Goal: Transaction & Acquisition: Obtain resource

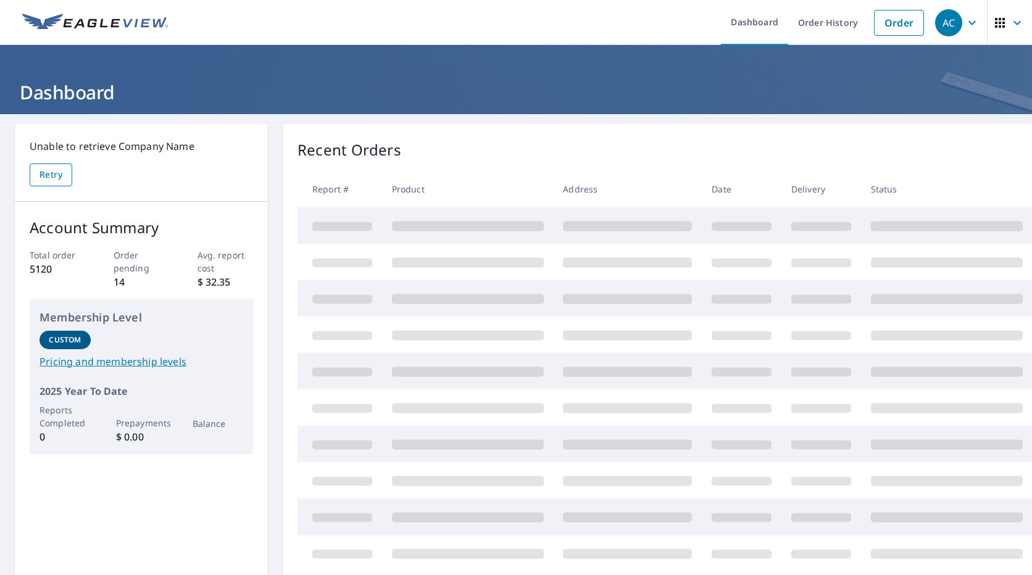
click at [61, 173] on span "Retry" at bounding box center [51, 174] width 23 height 15
click at [884, 20] on link "Order" at bounding box center [899, 23] width 50 height 26
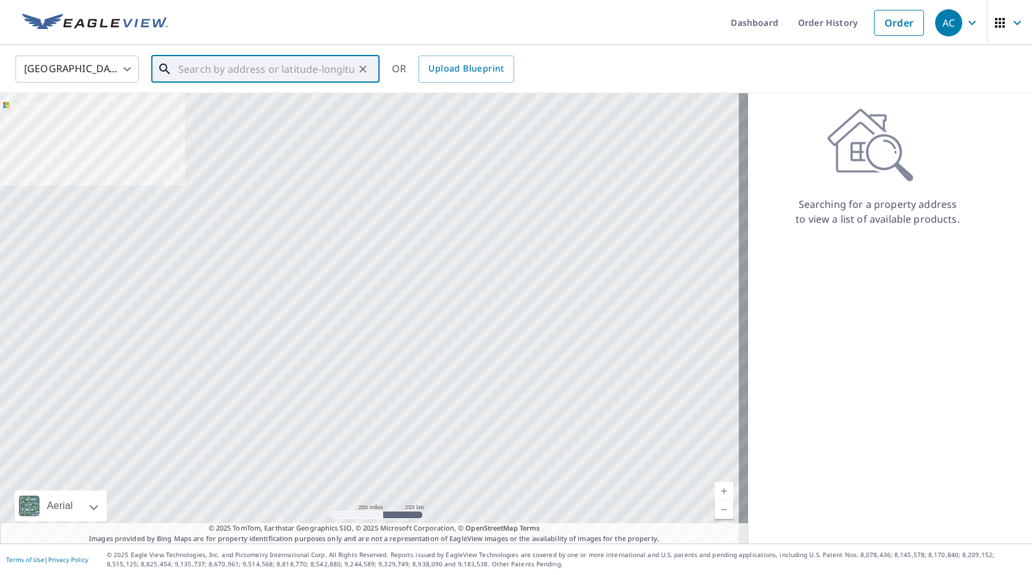
paste input "[STREET_ADDRESS]"
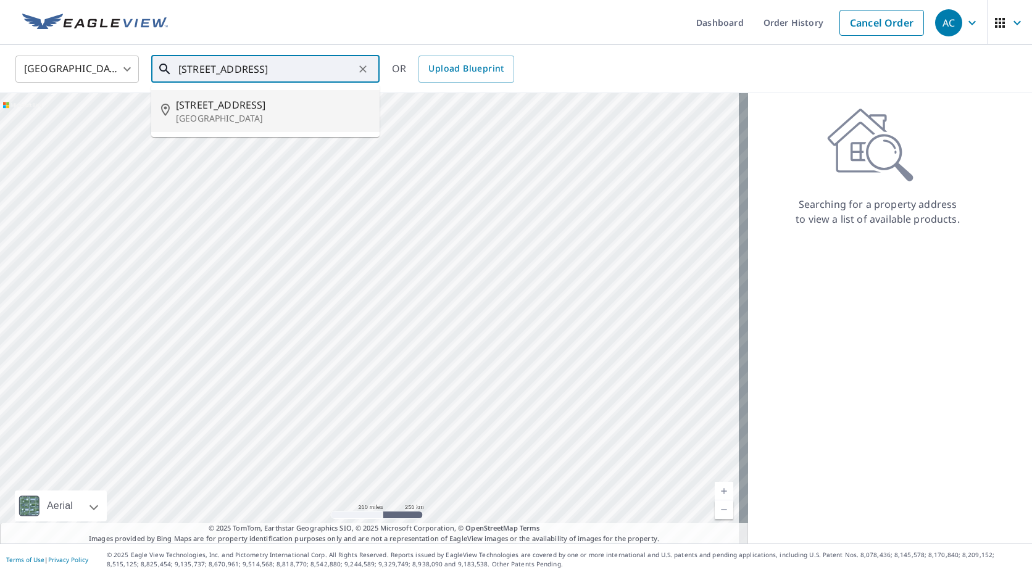
click at [236, 107] on span "[STREET_ADDRESS]" at bounding box center [273, 105] width 194 height 15
type input "[STREET_ADDRESS][PERSON_NAME]"
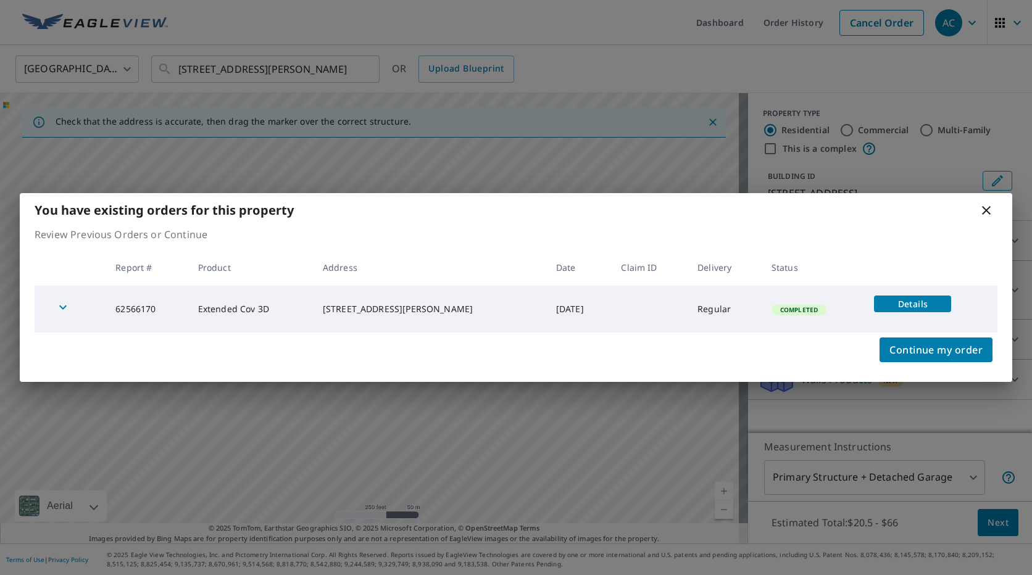
click at [907, 305] on span "Details" at bounding box center [913, 304] width 62 height 12
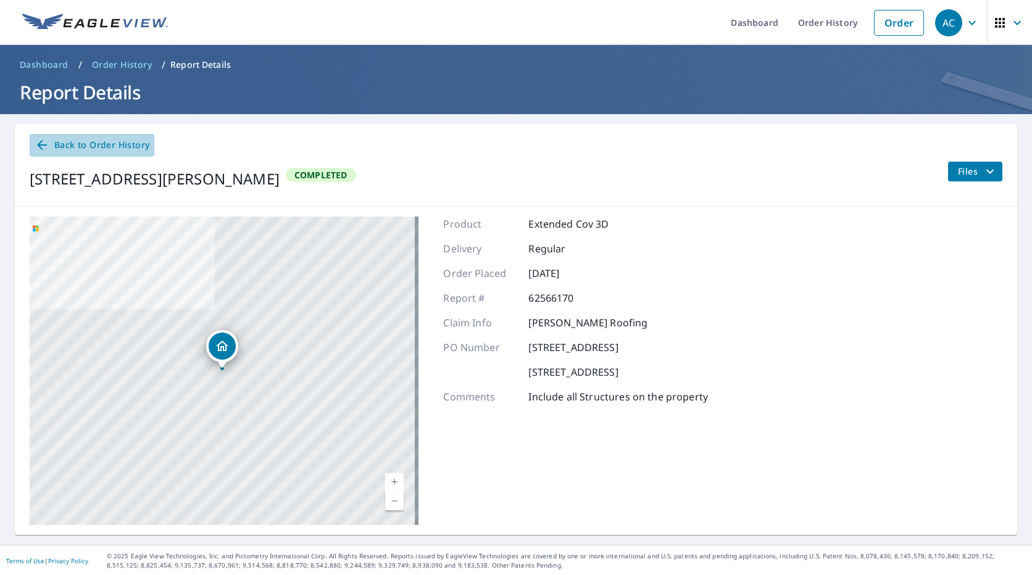
click at [40, 145] on icon at bounding box center [42, 145] width 10 height 10
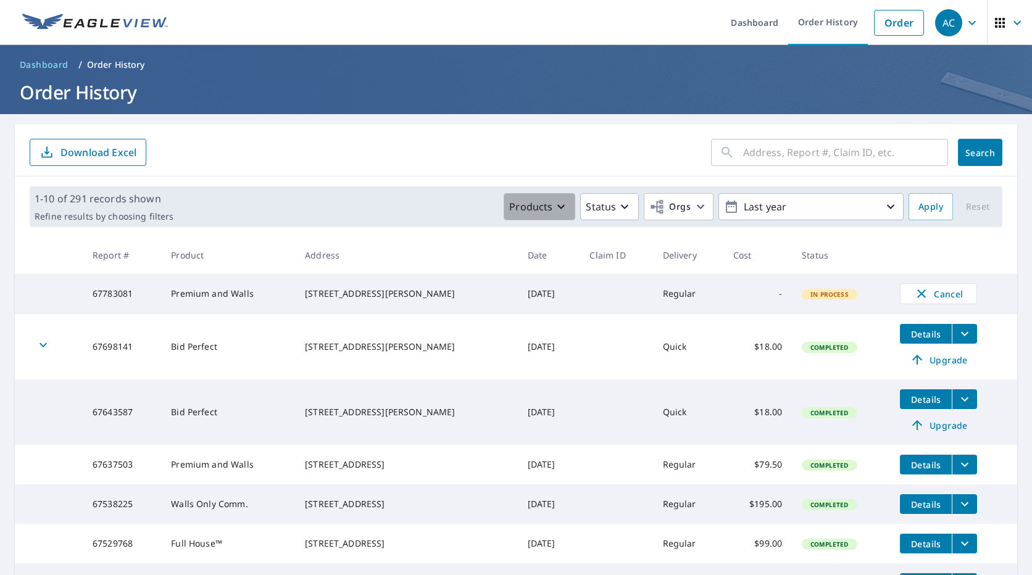
click at [558, 207] on icon "button" at bounding box center [561, 207] width 7 height 4
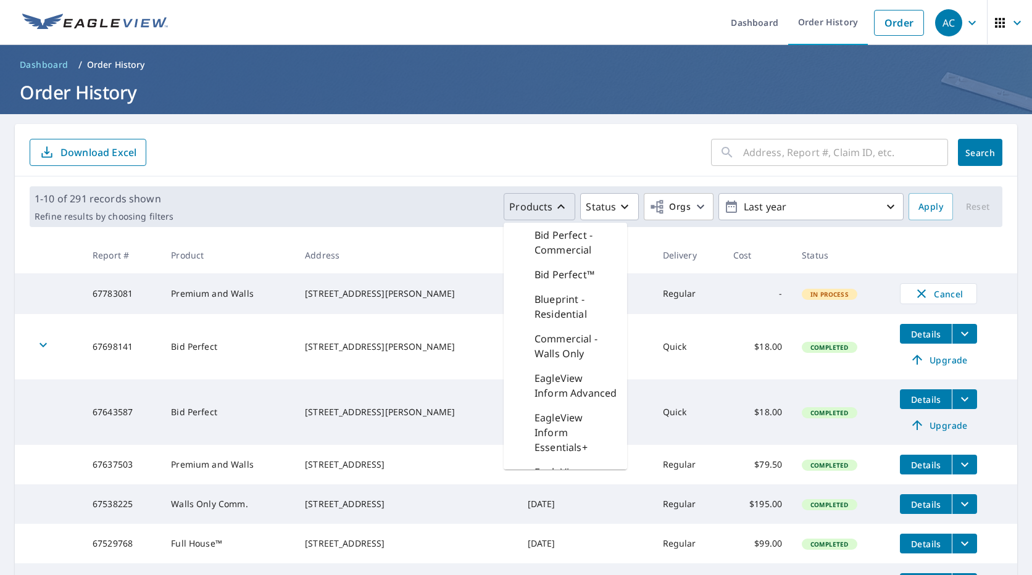
click at [554, 207] on icon "button" at bounding box center [561, 206] width 15 height 15
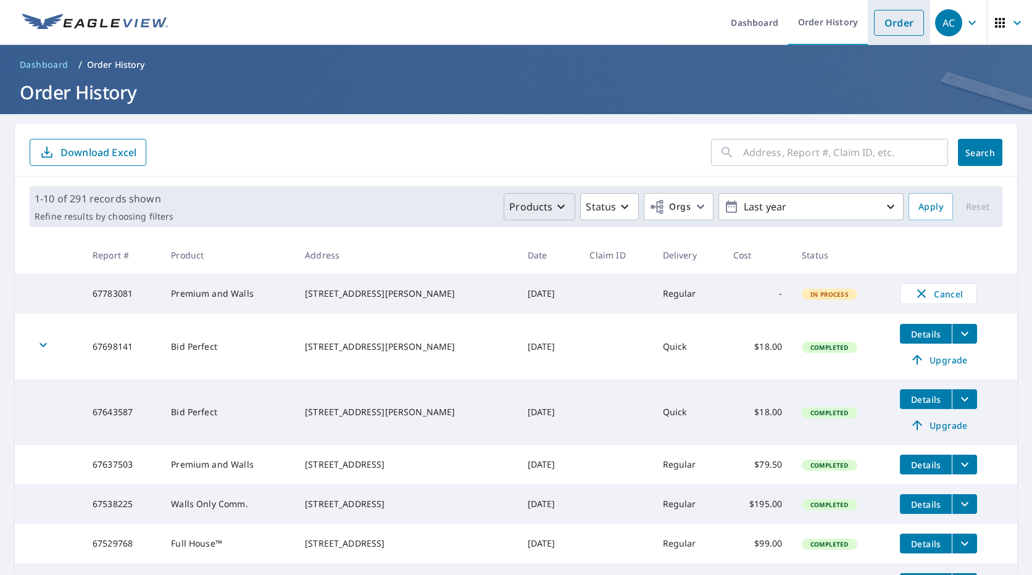
drag, startPoint x: 881, startPoint y: 23, endPoint x: 875, endPoint y: 27, distance: 7.2
click at [881, 23] on link "Order" at bounding box center [899, 23] width 50 height 26
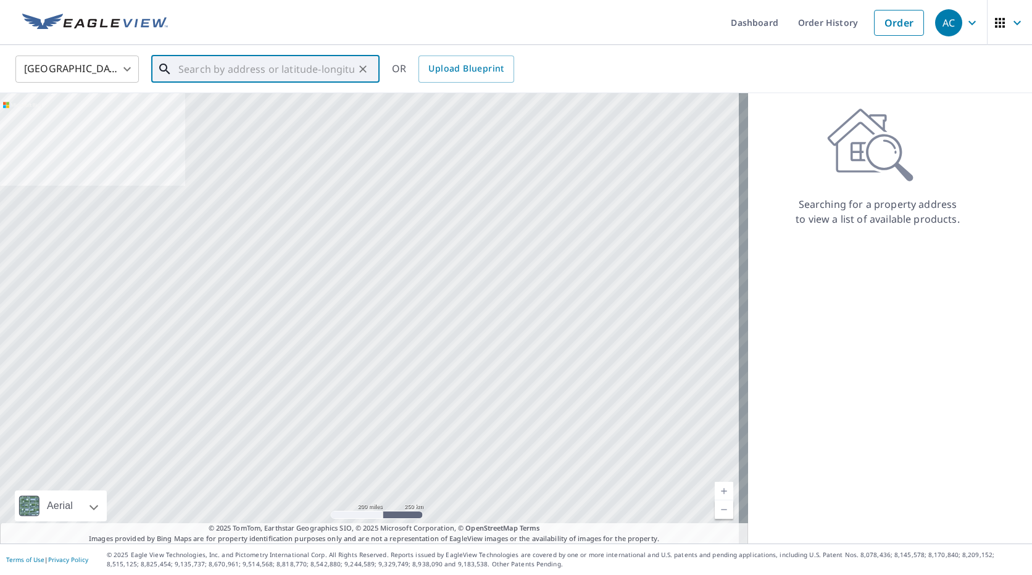
paste input "[STREET_ADDRESS]"
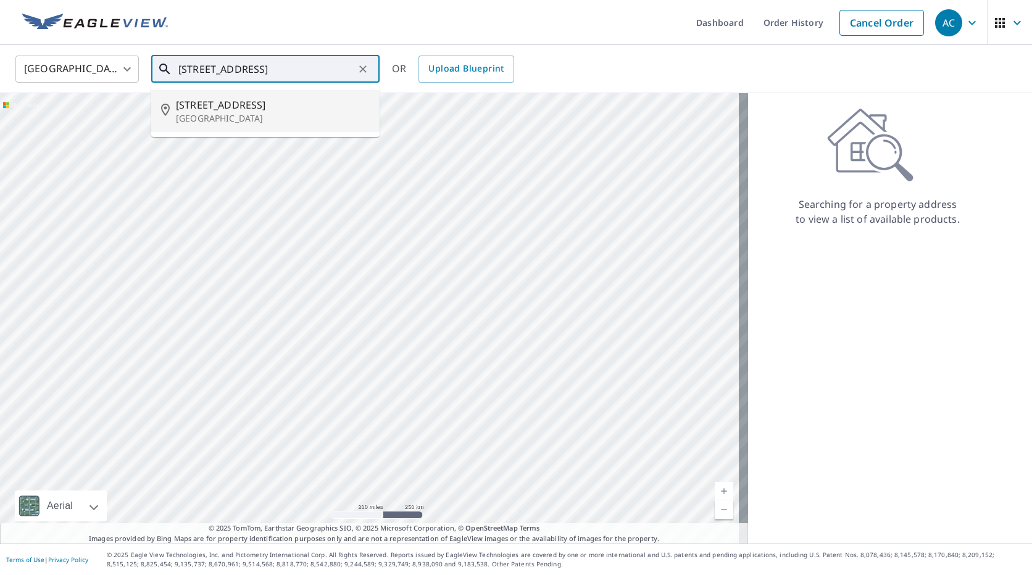
click at [236, 107] on span "[STREET_ADDRESS]" at bounding box center [273, 105] width 194 height 15
type input "[STREET_ADDRESS][PERSON_NAME]"
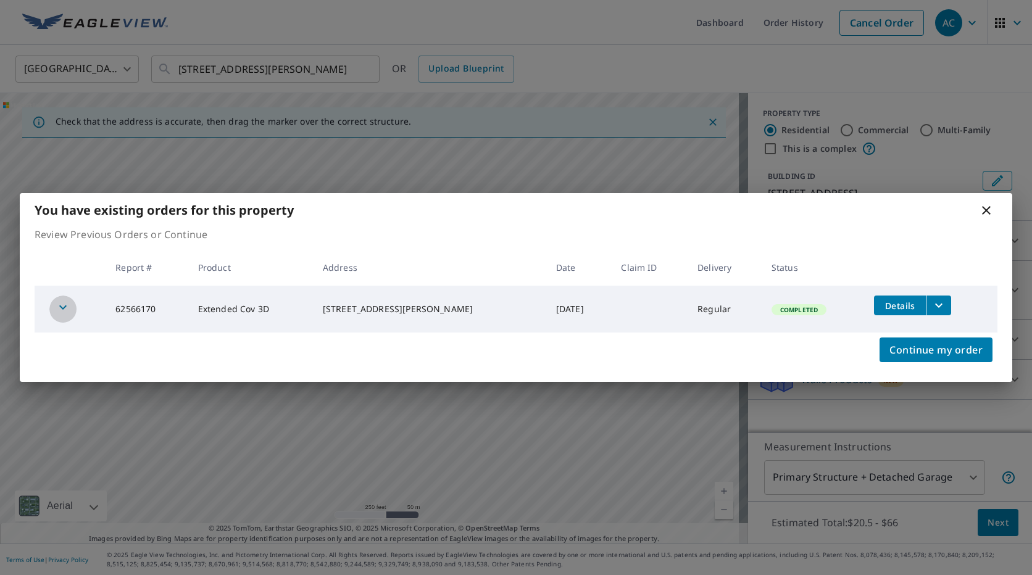
click at [60, 305] on icon "button" at bounding box center [63, 307] width 15 height 15
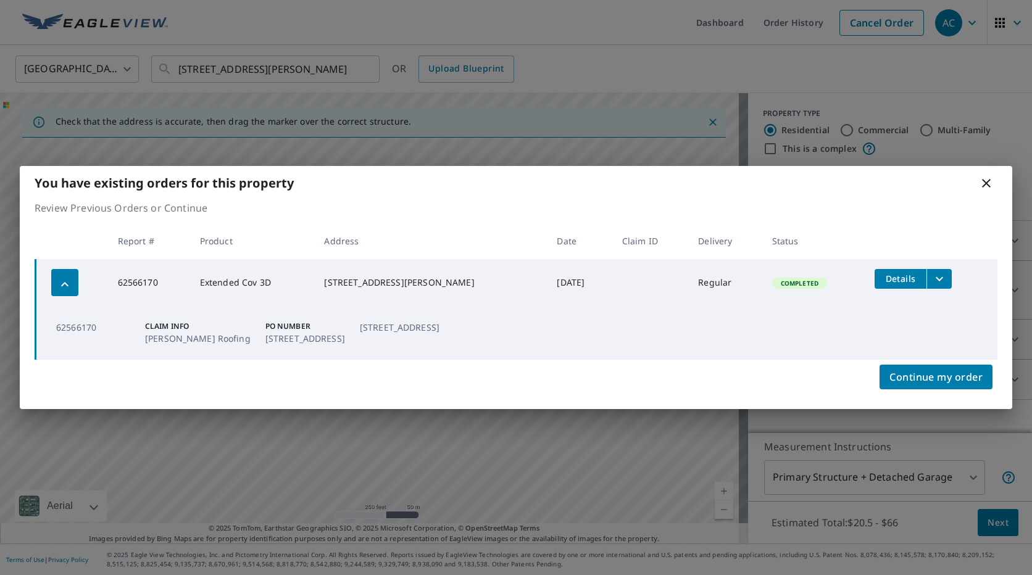
click at [894, 281] on span "Details" at bounding box center [900, 279] width 37 height 12
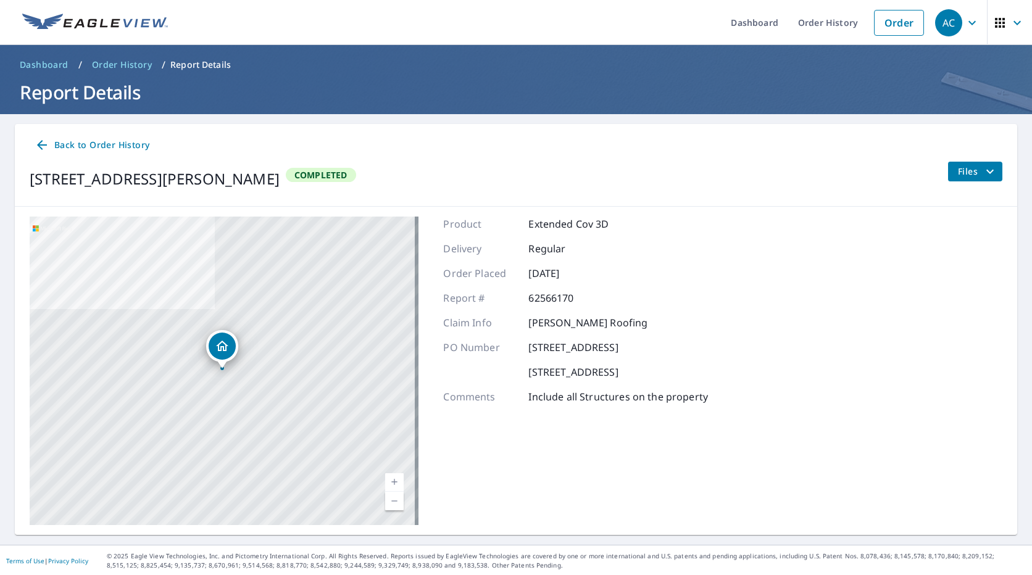
scroll to position [1, 0]
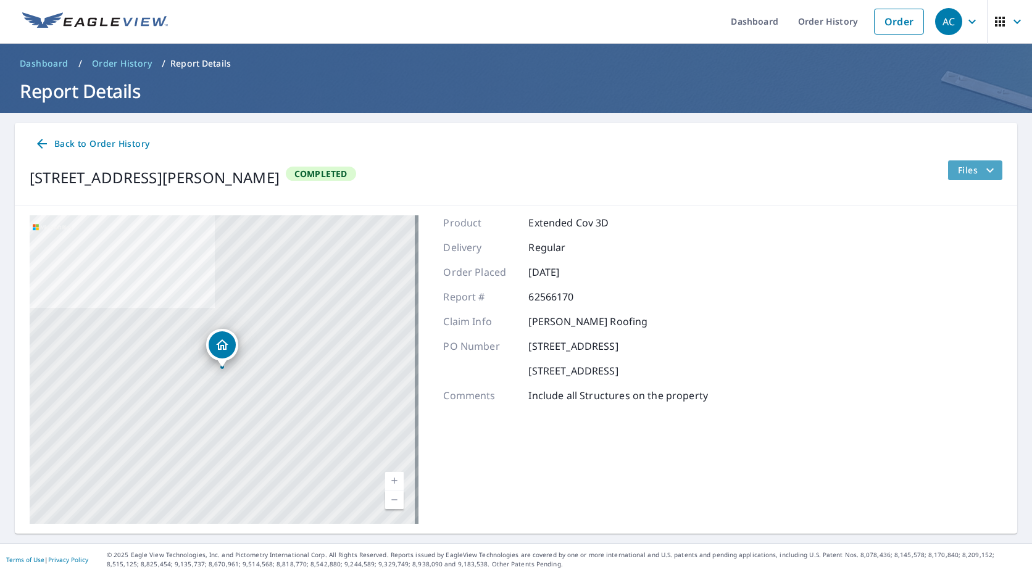
click at [984, 171] on icon "filesDropdownBtn-62566170" at bounding box center [990, 170] width 15 height 15
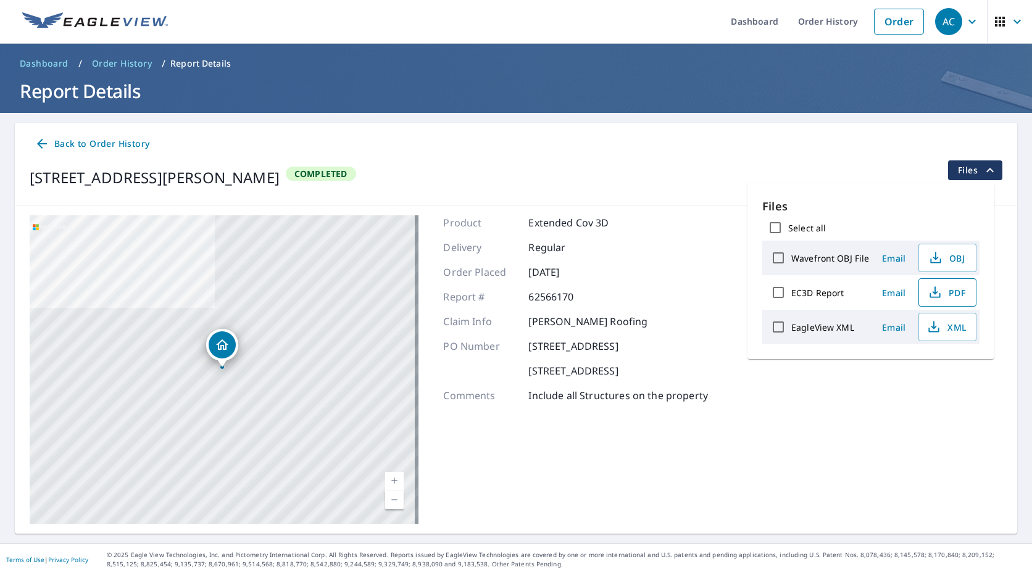
click at [932, 294] on icon "button" at bounding box center [935, 292] width 15 height 15
